Goal: Complete application form: Complete application form

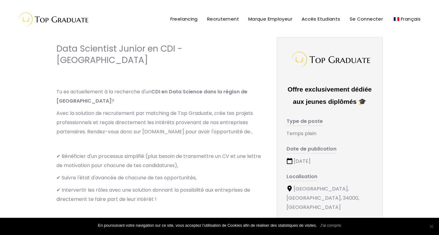
click at [169, 87] on p "Tu es actuellement à la recherche d'un CDI en Data Science dans la région de Mo…" at bounding box center [160, 96] width 208 height 18
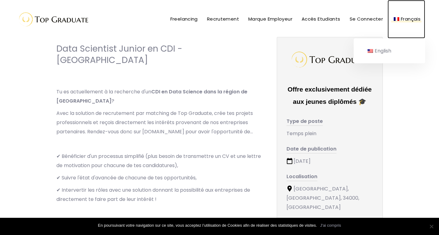
click at [396, 19] on img at bounding box center [396, 19] width 6 height 4
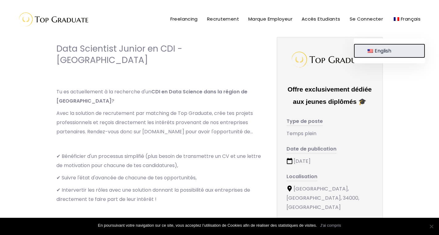
click at [389, 53] on span "English" at bounding box center [382, 50] width 17 height 7
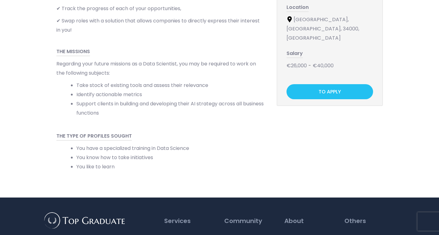
scroll to position [170, 0]
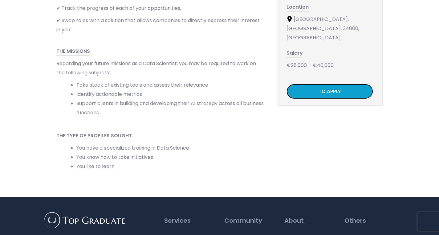
click at [338, 88] on font "TO APPLY" at bounding box center [329, 91] width 22 height 7
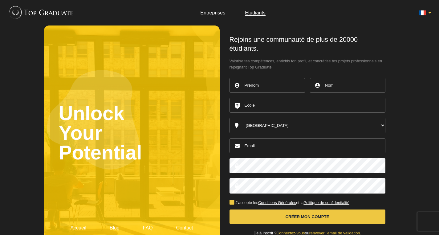
click at [431, 12] on button at bounding box center [424, 13] width 16 height 8
click at [432, 31] on icon at bounding box center [429, 32] width 7 height 7
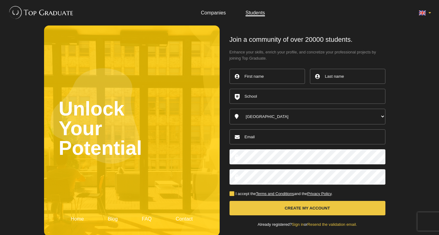
click at [273, 77] on input "text" at bounding box center [266, 76] width 75 height 15
type input "Sanjana"
type input "Govindaswamy"
type input "[EMAIL_ADDRESS][DOMAIN_NAME]"
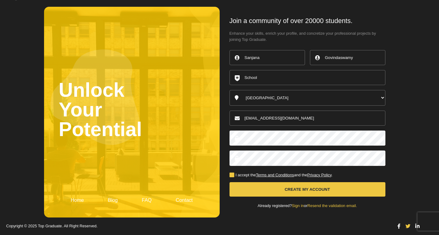
click at [232, 177] on label "I accept the Terms and Conditions and the Privacy Policy ." at bounding box center [280, 176] width 103 height 4
click at [0, 0] on input "I accept the Terms and Conditions and the Privacy Policy ." at bounding box center [0, 0] width 0 height 0
click at [312, 189] on button "Create my account" at bounding box center [307, 190] width 156 height 14
click at [257, 78] on input "text" at bounding box center [307, 77] width 156 height 15
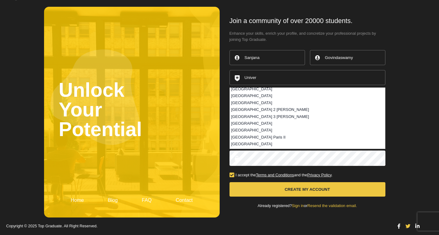
scroll to position [416, 0]
click at [280, 102] on li "[GEOGRAPHIC_DATA]" at bounding box center [307, 102] width 155 height 7
type input "[GEOGRAPHIC_DATA]"
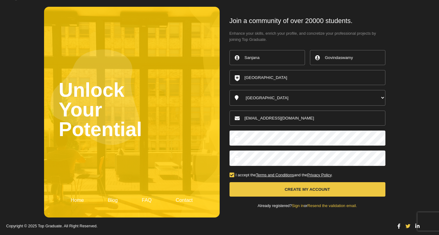
click at [319, 191] on button "Create my account" at bounding box center [307, 190] width 156 height 14
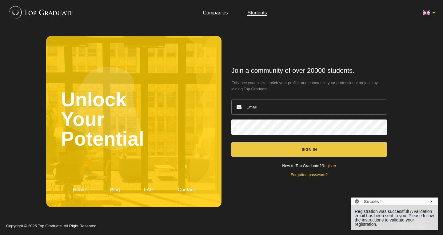
type input "[EMAIL_ADDRESS][DOMAIN_NAME]"
click at [312, 152] on button "Sign In" at bounding box center [309, 150] width 156 height 14
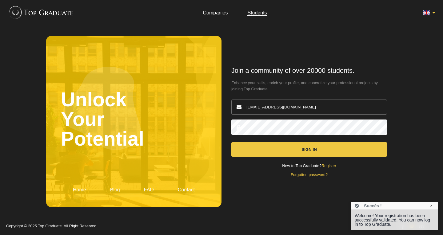
click at [312, 148] on button "Sign In" at bounding box center [309, 150] width 156 height 14
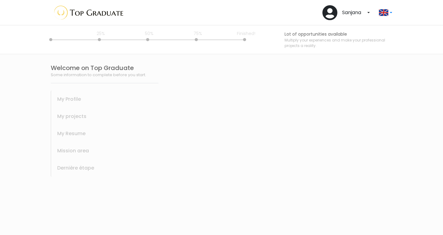
select select
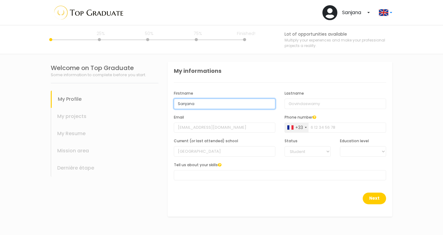
click at [213, 106] on input "Sanjana" at bounding box center [225, 104] width 102 height 10
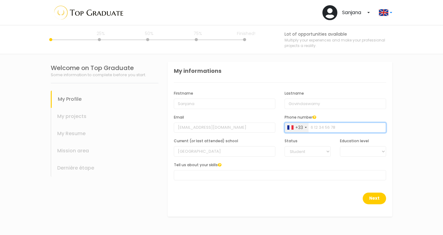
type input "0663240049"
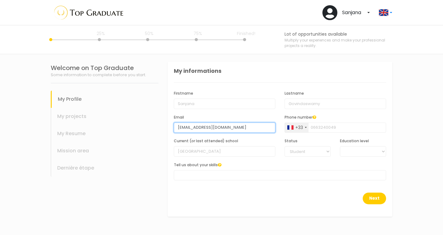
click at [207, 127] on input "[EMAIL_ADDRESS][DOMAIN_NAME]" at bounding box center [225, 128] width 102 height 10
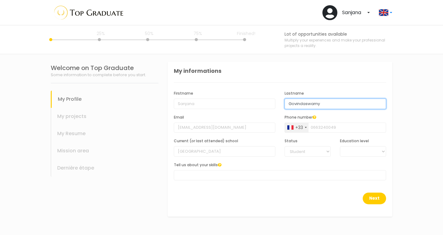
click at [296, 102] on input "Govindaswamy" at bounding box center [336, 104] width 102 height 10
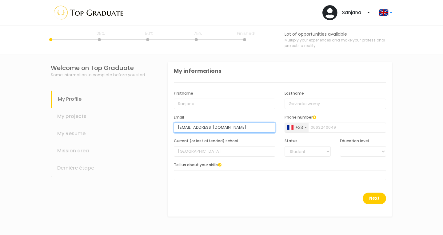
click at [237, 130] on input "[EMAIL_ADDRESS][DOMAIN_NAME]" at bounding box center [225, 128] width 102 height 10
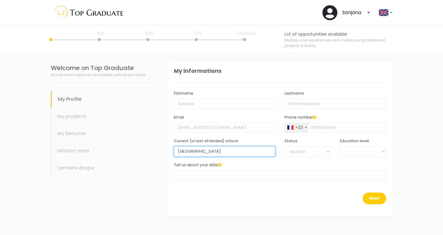
click at [237, 150] on input "[GEOGRAPHIC_DATA]" at bounding box center [225, 152] width 102 height 10
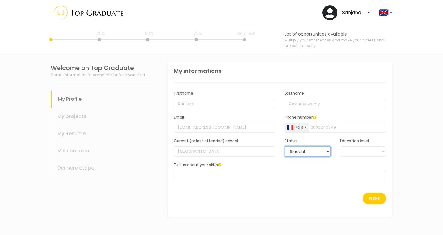
click at [305, 148] on select "Student Young graduate" at bounding box center [308, 152] width 46 height 10
select select "1"
click at [285, 147] on select "Student Young graduate" at bounding box center [308, 152] width 46 height 10
click at [362, 147] on select "BAC +6 BAC +5 BAC +4 BAC +3 BAC +2 BAC +1" at bounding box center [363, 152] width 46 height 10
select select "5"
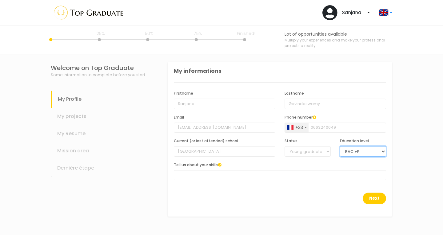
click at [340, 147] on select "BAC +6 BAC +5 BAC +4 BAC +3 BAC +2 BAC +1" at bounding box center [363, 152] width 46 height 10
click at [193, 175] on span at bounding box center [280, 176] width 212 height 10
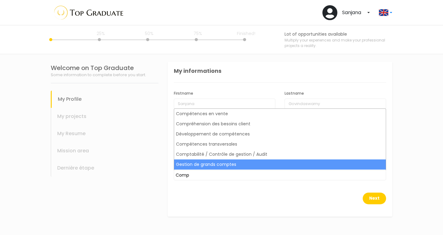
type input "Comp"
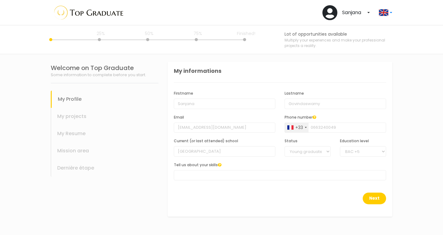
drag, startPoint x: 244, startPoint y: 213, endPoint x: 203, endPoint y: 184, distance: 49.8
click at [203, 184] on div "Tell us about your skills AUTRES COMMUNICATION DROIT FINANCE IT MARKETING RH SA…" at bounding box center [280, 174] width 222 height 24
click at [371, 195] on button "Next" at bounding box center [374, 199] width 23 height 12
drag, startPoint x: 294, startPoint y: 168, endPoint x: 263, endPoint y: 177, distance: 32.8
click at [263, 177] on span at bounding box center [280, 176] width 212 height 10
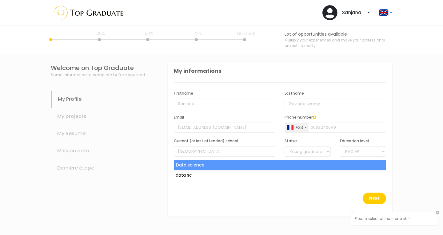
type input "data sc"
select select "241"
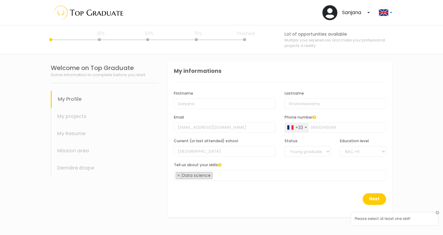
scroll to position [1780, 0]
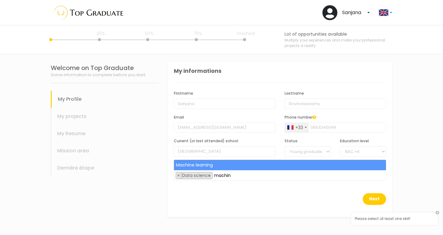
type input "machin"
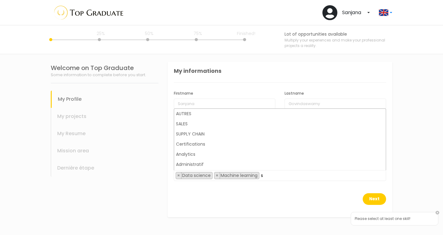
scroll to position [0, 0]
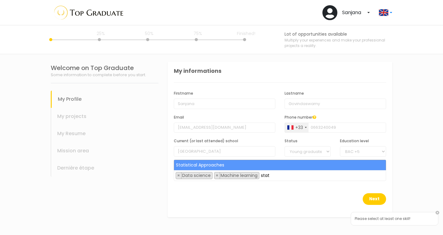
type input "stat"
type input "dee"
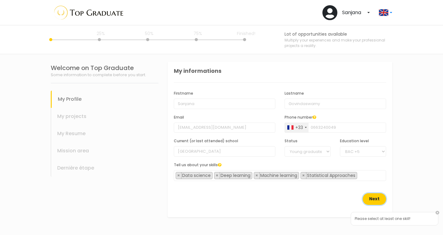
click at [378, 195] on button "Next" at bounding box center [374, 200] width 23 height 12
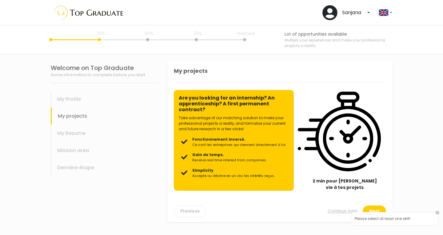
click at [336, 150] on img at bounding box center [339, 131] width 83 height 83
click at [244, 109] on h2 "Are you looking for an internship? An apprenticeship? A first permanent contrac…" at bounding box center [234, 104] width 110 height 18
click at [245, 100] on h2 "Are you looking for an internship? An apprenticeship? A first permanent contrac…" at bounding box center [234, 104] width 110 height 18
click at [241, 155] on span "Gain de temps." at bounding box center [229, 155] width 74 height 6
click at [398, 219] on div "Please select at least one skill!" at bounding box center [395, 219] width 88 height 14
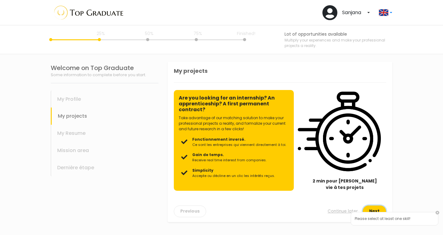
click at [380, 210] on button "Next" at bounding box center [374, 212] width 23 height 12
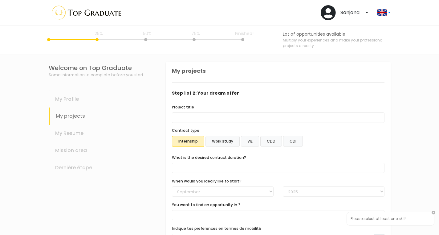
scroll to position [53, 0]
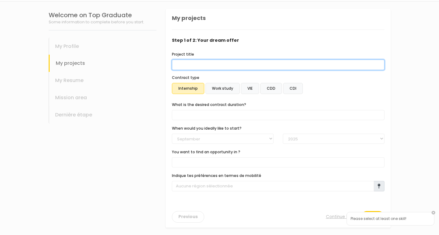
click at [216, 70] on input "Project title" at bounding box center [278, 65] width 212 height 10
type input "Data scientist"
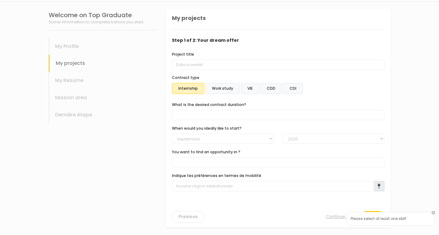
click at [284, 86] on label "CDI" at bounding box center [293, 88] width 20 height 11
click at [166, 9] on input "CDI" at bounding box center [166, 9] width 0 height 0
select select "text.offer.duration.open_ended"
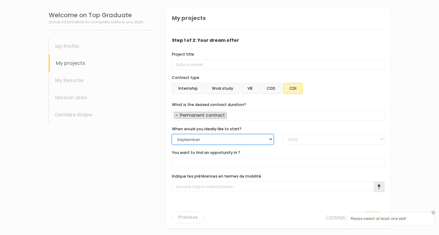
click at [199, 140] on select "Janvier Février Mars Avril Mai Juin Juillet Aout September October November Déc…" at bounding box center [223, 140] width 102 height 10
select select "01"
click at [172, 135] on select "Janvier Février Mars Avril Mai Juin Juillet Aout September October November Déc…" at bounding box center [223, 140] width 102 height 10
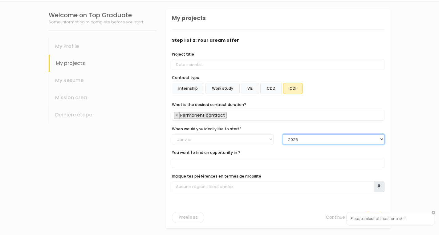
click at [315, 139] on select "2025 2026 2027 2028 2029 2030" at bounding box center [334, 140] width 102 height 10
select select "2026"
click at [283, 135] on select "2025 2026 2027 2028 2029 2030" at bounding box center [334, 140] width 102 height 10
click at [215, 160] on span at bounding box center [278, 163] width 212 height 10
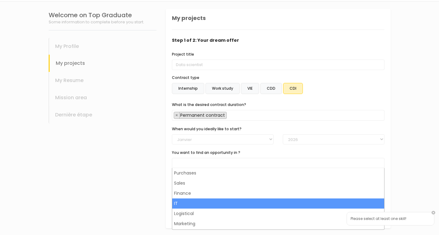
select select "9"
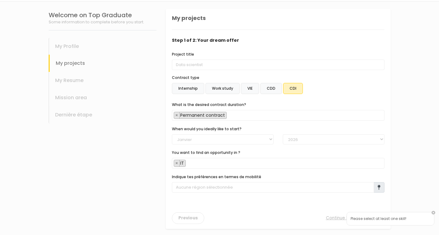
scroll to position [54, 0]
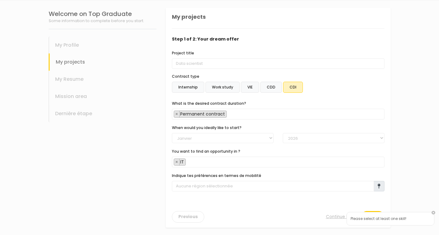
click at [254, 160] on span "× IT" at bounding box center [278, 162] width 212 height 11
type input "p"
type input "h"
type input "H"
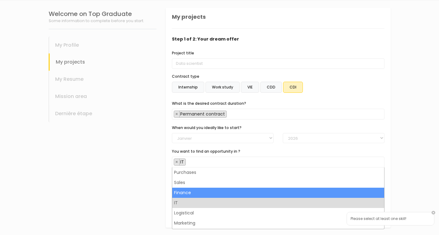
scroll to position [40, 0]
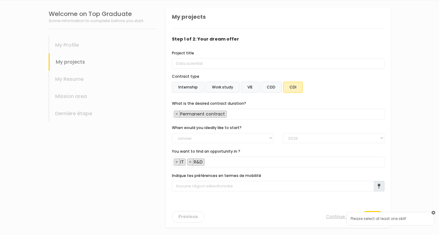
click at [435, 213] on link at bounding box center [433, 213] width 4 height 4
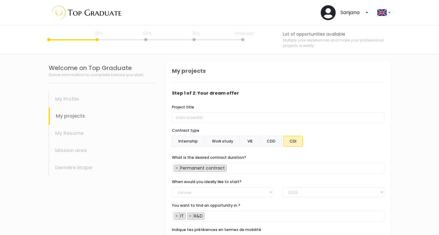
scroll to position [54, 0]
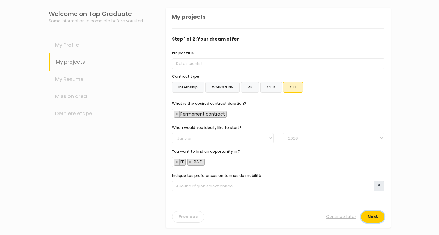
click at [371, 213] on button "Next" at bounding box center [372, 217] width 23 height 12
click at [382, 186] on span at bounding box center [378, 186] width 11 height 10
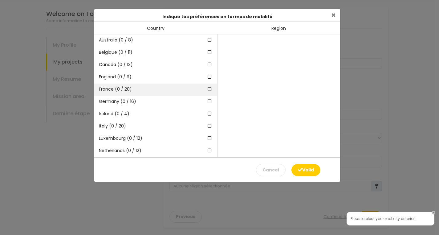
click at [207, 88] on icon at bounding box center [210, 89] width 6 height 4
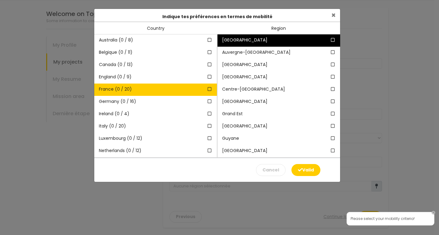
click at [330, 41] on icon at bounding box center [333, 40] width 6 height 4
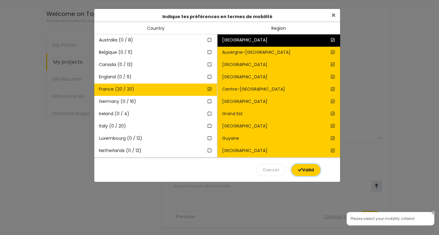
click at [308, 173] on button "Valid" at bounding box center [305, 170] width 29 height 12
type input "20 régions sélectionnées dans 1 pays"
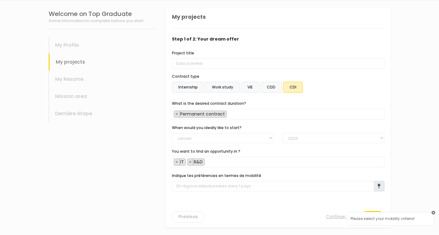
click at [434, 212] on link at bounding box center [433, 213] width 4 height 4
click at [374, 219] on button "Next" at bounding box center [372, 217] width 23 height 12
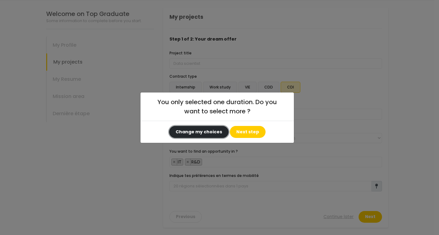
click at [222, 134] on button "Change my choices" at bounding box center [198, 132] width 59 height 12
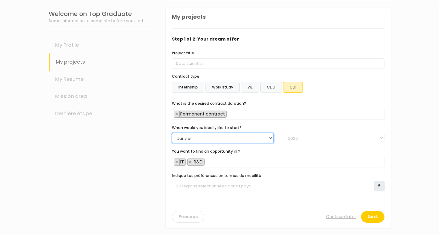
click at [255, 138] on select "Janvier Février Mars Avril Mai Juin Juillet Aout September October November Déc…" at bounding box center [223, 138] width 102 height 10
click at [172, 133] on select "Janvier Février Mars Avril Mai Juin Juillet Aout September October November Déc…" at bounding box center [223, 138] width 102 height 10
click at [254, 139] on select "Janvier Février Mars Avril Mai Juin Juillet Aout September October November Déc…" at bounding box center [223, 138] width 102 height 10
select select "01"
click at [172, 133] on select "Janvier Février Mars Avril Mai Juin Juillet Aout September October November Déc…" at bounding box center [223, 138] width 102 height 10
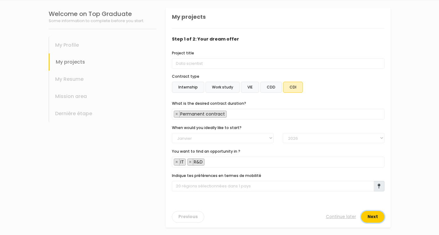
click at [374, 216] on button "Next" at bounding box center [372, 217] width 23 height 12
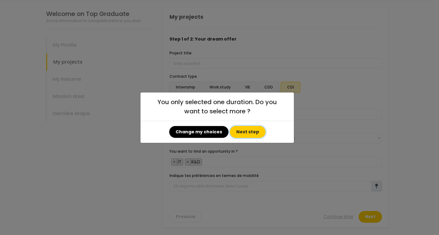
click at [245, 133] on button "Next step" at bounding box center [248, 132] width 36 height 12
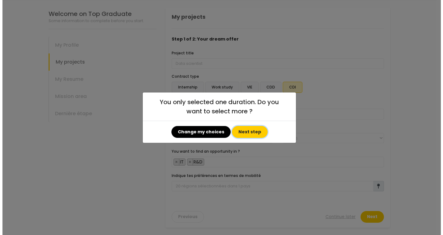
scroll to position [0, 0]
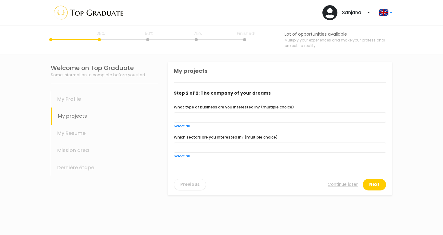
click at [226, 118] on span at bounding box center [280, 118] width 212 height 10
click at [264, 118] on span "× Small or medium size company" at bounding box center [280, 118] width 212 height 11
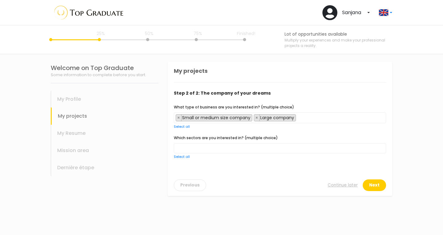
click at [313, 119] on span "× Small or medium size company × Large company" at bounding box center [280, 118] width 212 height 11
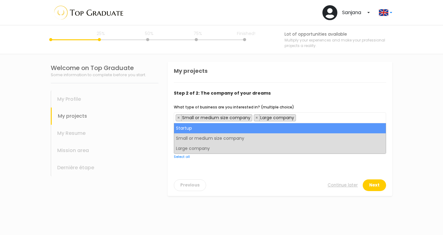
select select "choice.startup"
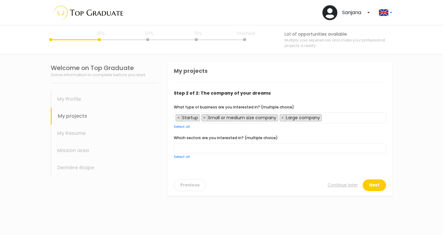
click at [273, 151] on span at bounding box center [280, 148] width 212 height 10
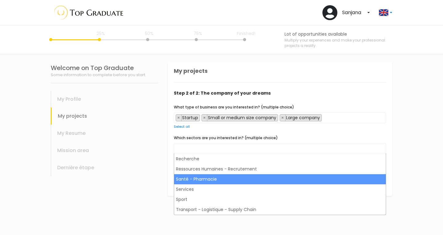
scroll to position [271, 0]
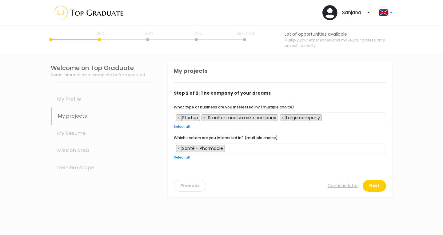
click at [266, 151] on span "× Santé - Pharmacie" at bounding box center [280, 148] width 212 height 11
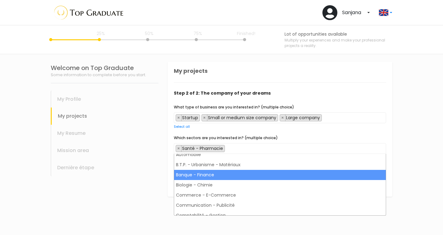
scroll to position [87, 0]
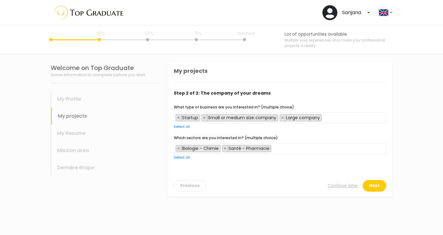
click at [284, 150] on span "× Biologie - Chimie × Santé - Pharmacie" at bounding box center [280, 148] width 212 height 11
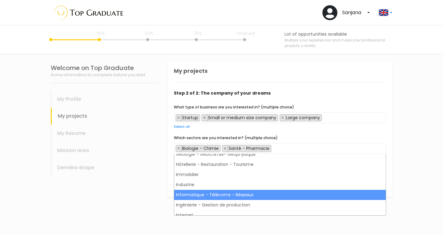
scroll to position [292, 0]
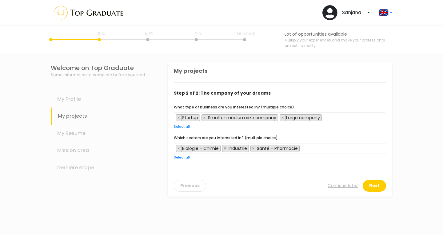
click at [321, 148] on span "× Biologie - Chimie × Industrie × Santé - Pharmacie" at bounding box center [280, 148] width 212 height 11
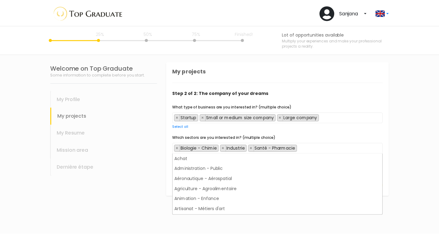
scroll to position [91, 0]
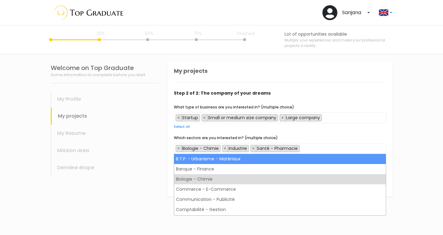
click at [361, 136] on div "Which sectors are you interested in? (multiple choice) Achat Administration - P…" at bounding box center [280, 148] width 212 height 26
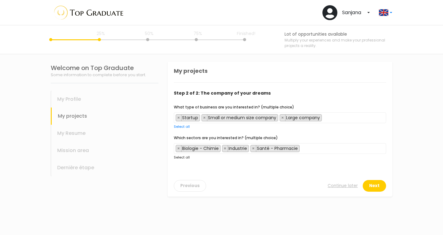
click at [187, 158] on link "Select all" at bounding box center [182, 157] width 16 height 5
select select "1"
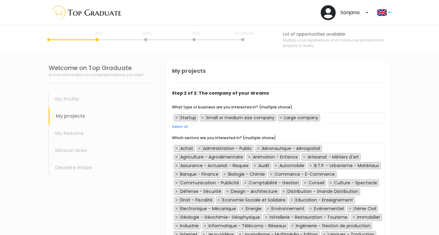
scroll to position [81, 0]
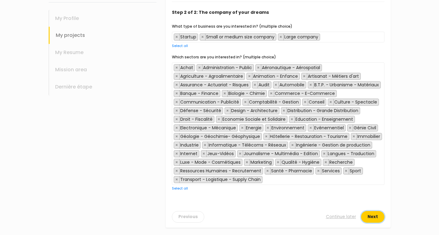
click at [374, 219] on button "Next" at bounding box center [372, 217] width 23 height 12
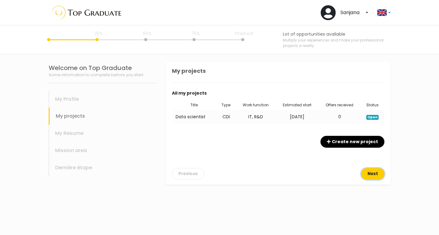
scroll to position [0, 0]
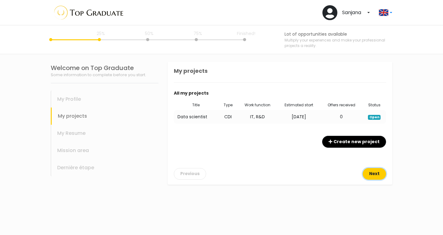
click at [372, 176] on button "Next" at bounding box center [374, 174] width 23 height 12
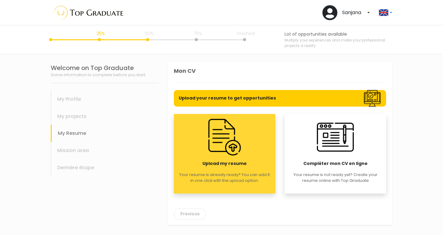
click at [237, 143] on img at bounding box center [224, 137] width 37 height 37
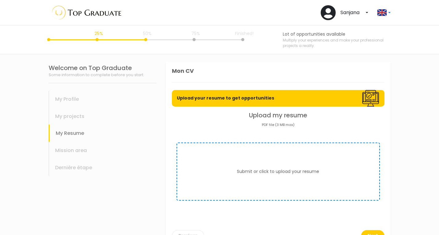
click at [271, 172] on button "Submit or click to upload your resume" at bounding box center [278, 172] width 82 height 6
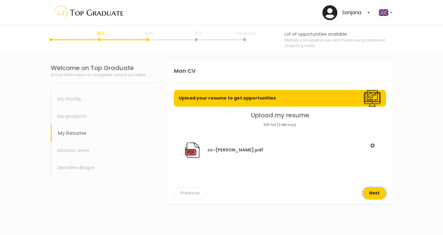
click at [381, 195] on button "Next" at bounding box center [374, 194] width 23 height 12
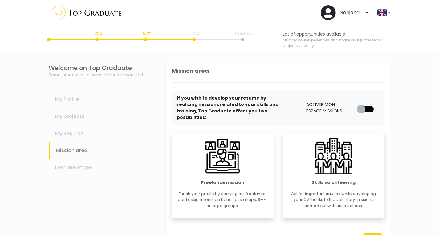
click at [368, 104] on label at bounding box center [368, 104] width 0 height 0
click at [361, 104] on input "checkbox" at bounding box center [358, 107] width 5 height 6
checkbox input "true"
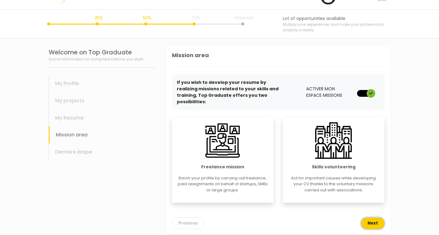
click at [379, 218] on button "Next" at bounding box center [372, 224] width 23 height 12
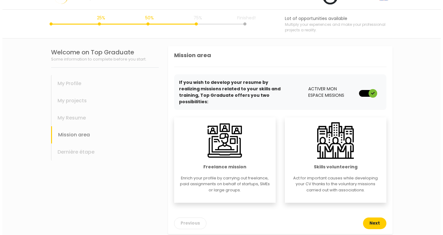
scroll to position [0, 0]
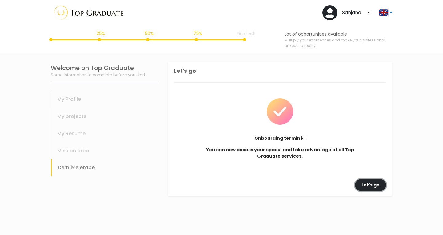
click at [380, 185] on link "Let's go" at bounding box center [370, 185] width 31 height 12
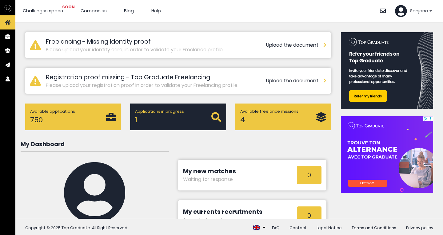
click at [161, 110] on p "Applications in progress" at bounding box center [173, 112] width 76 height 6
